Goal: Information Seeking & Learning: Learn about a topic

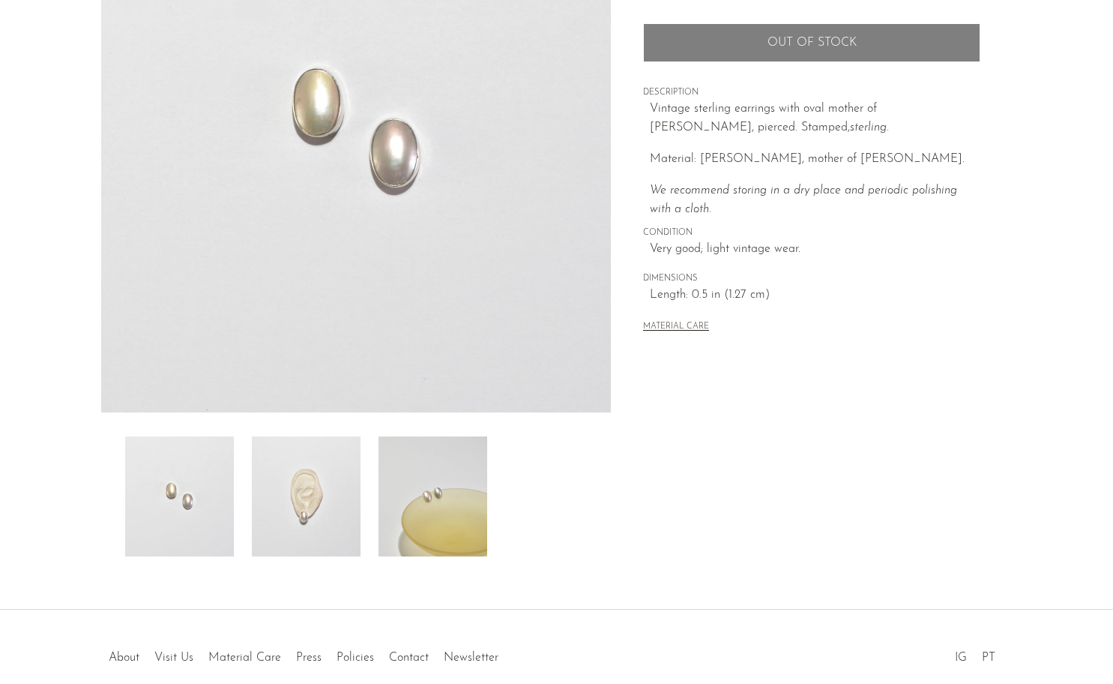
scroll to position [292, 0]
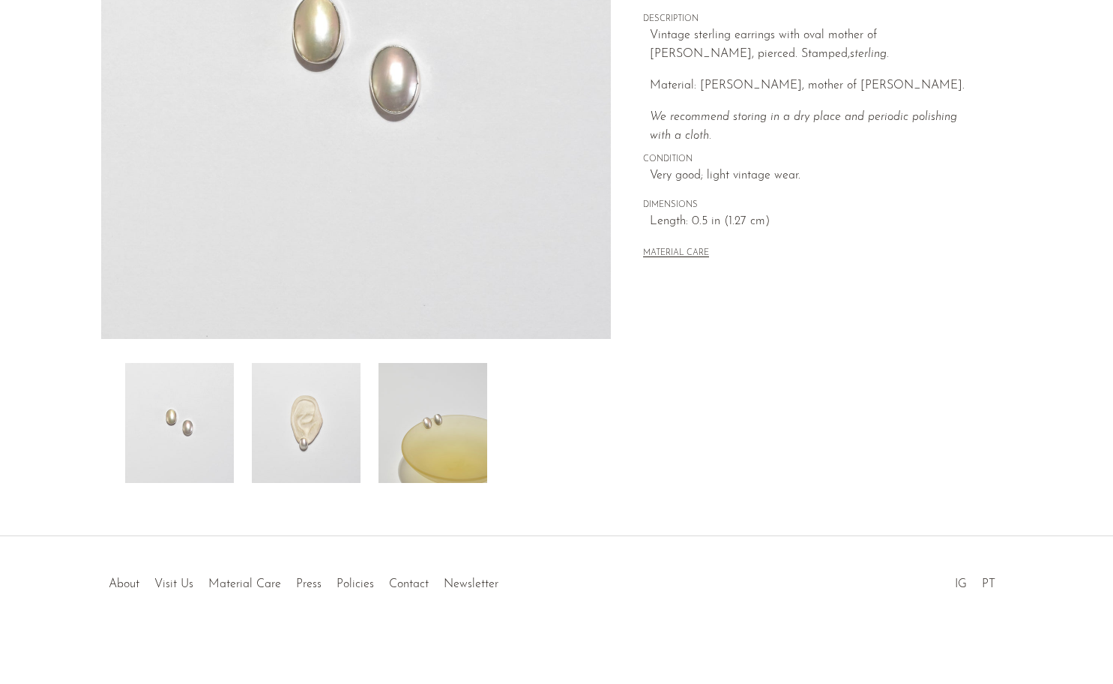
click at [314, 445] on img at bounding box center [306, 423] width 109 height 120
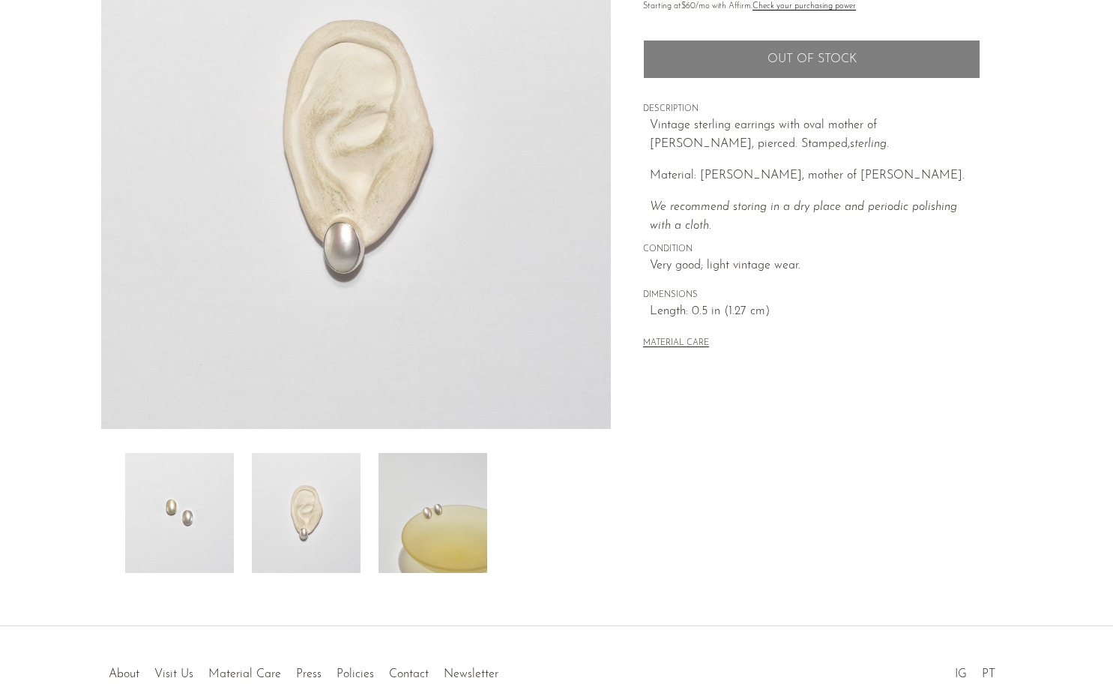
scroll to position [0, 0]
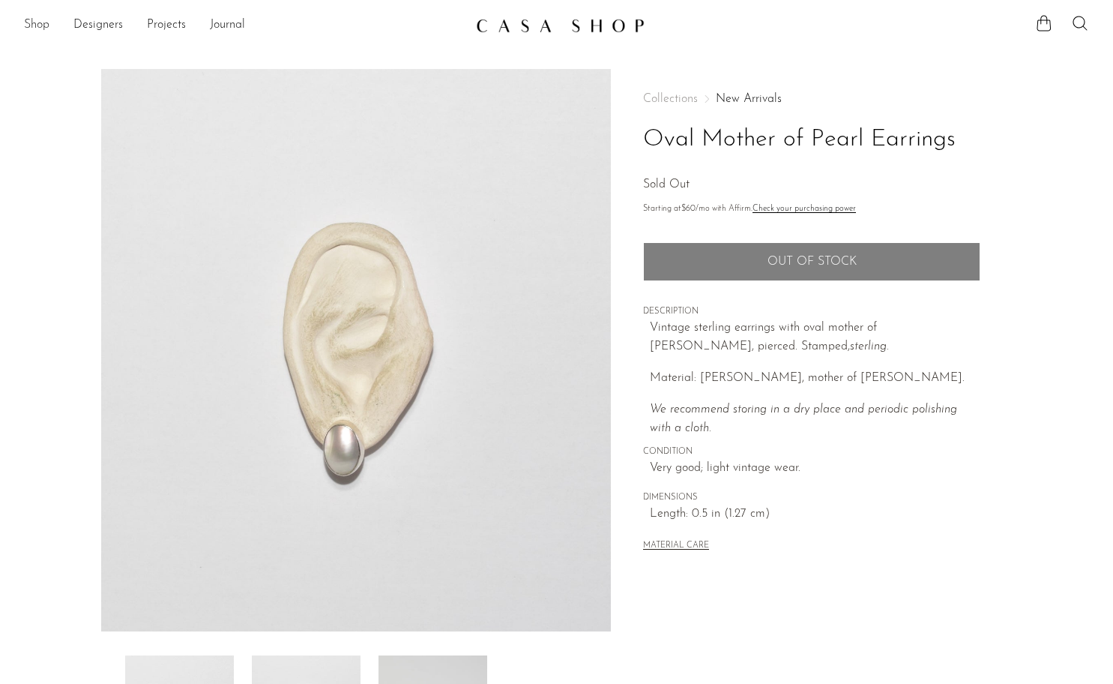
click at [36, 24] on link "Shop" at bounding box center [36, 25] width 25 height 19
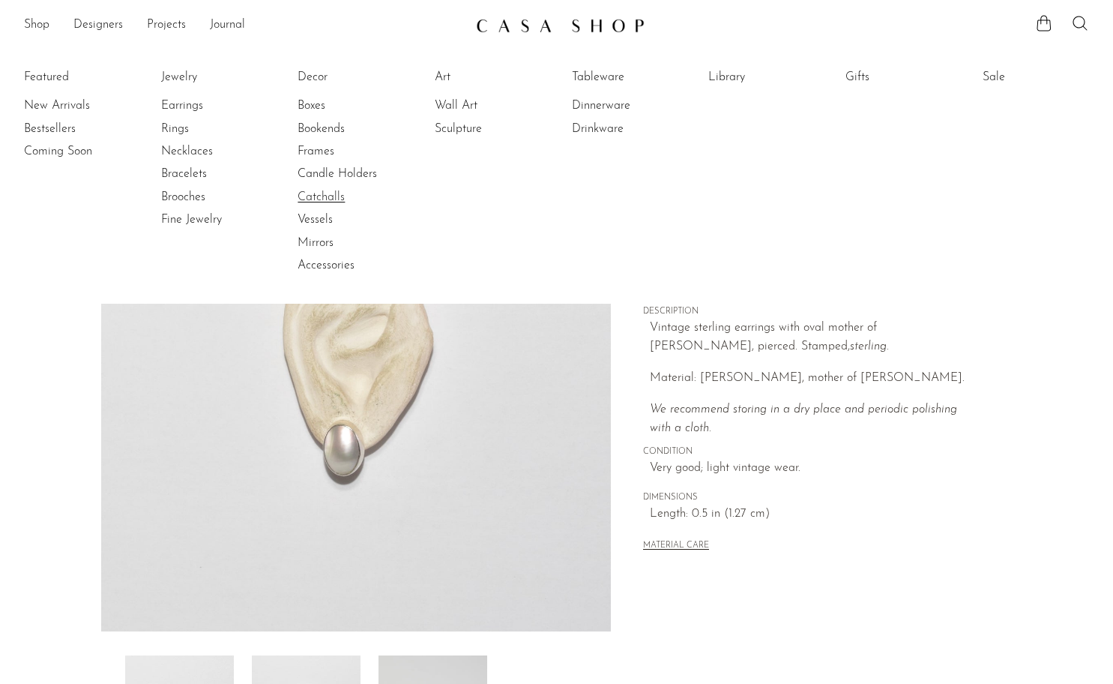
click at [322, 199] on link "Catchalls" at bounding box center [354, 197] width 112 height 16
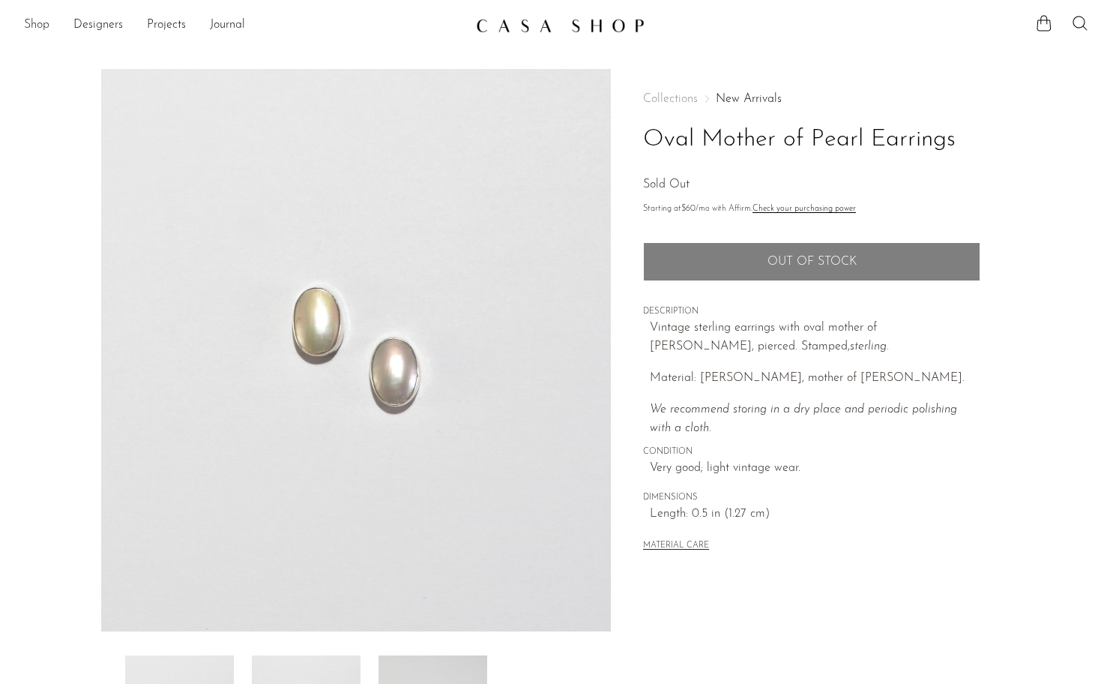
click at [34, 23] on link "Shop" at bounding box center [36, 25] width 25 height 19
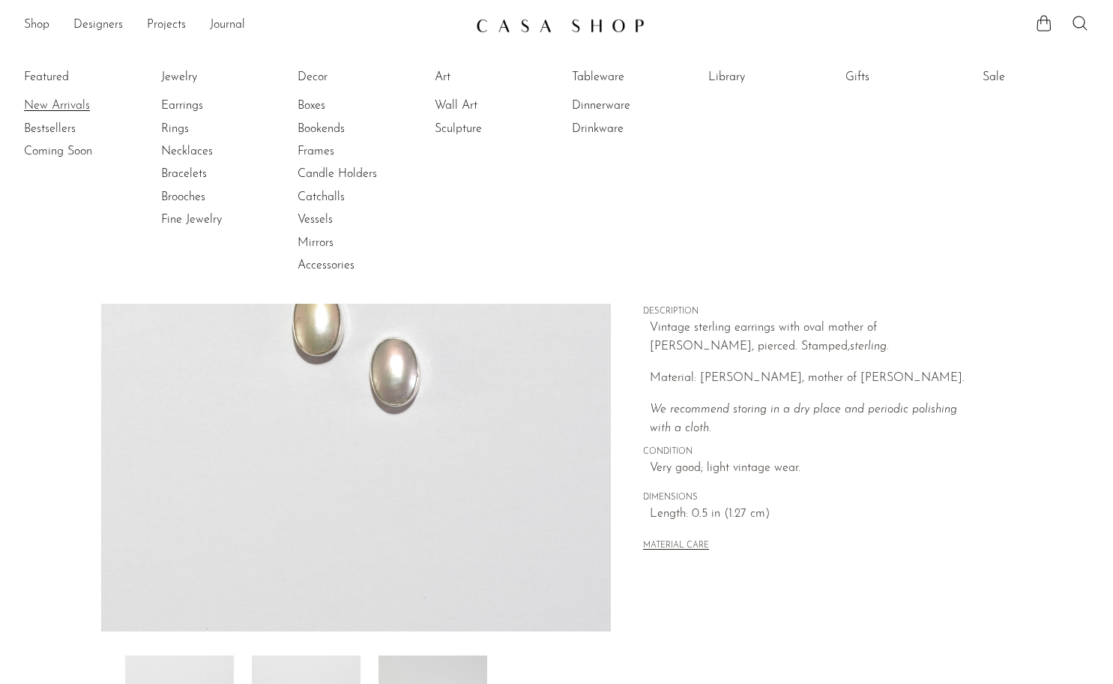
click at [54, 109] on link "New Arrivals" at bounding box center [80, 105] width 112 height 16
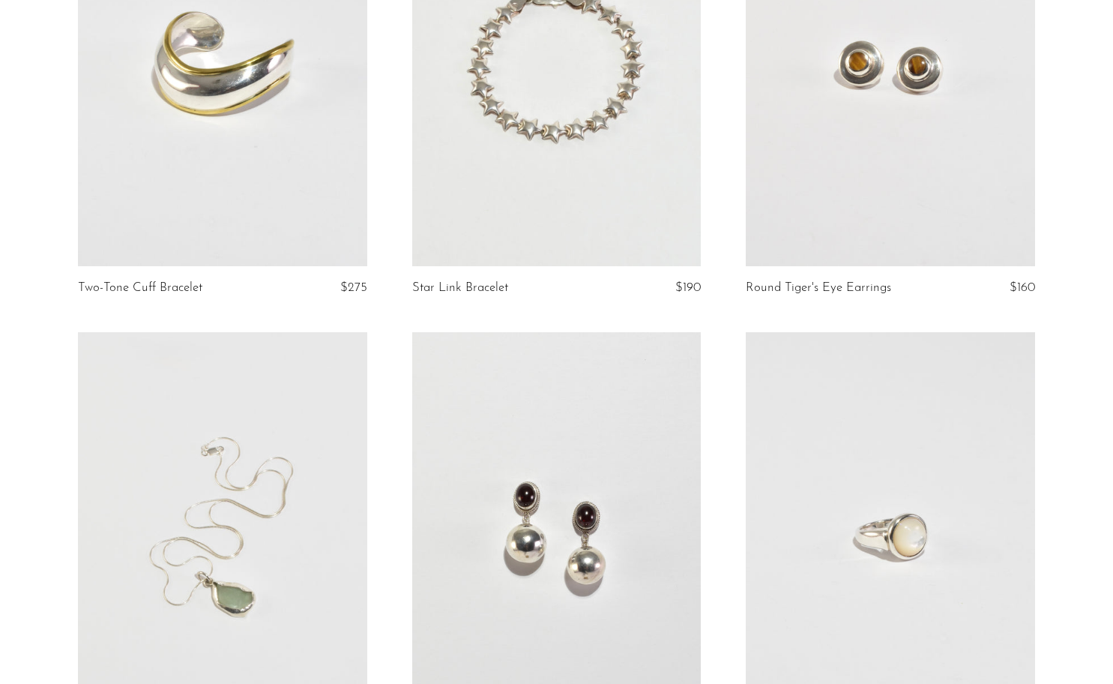
scroll to position [2704, 0]
